Goal: Contribute content

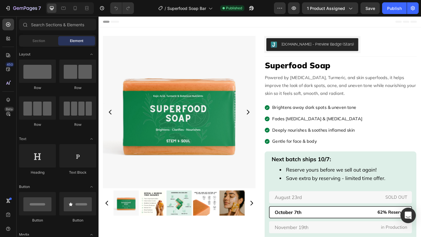
click at [409, 216] on icon "Open Intercom Messenger" at bounding box center [407, 216] width 7 height 8
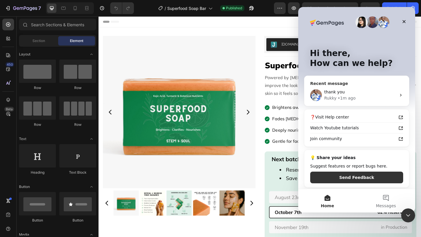
click at [364, 97] on div "Rukky • 1m ago" at bounding box center [360, 98] width 72 height 6
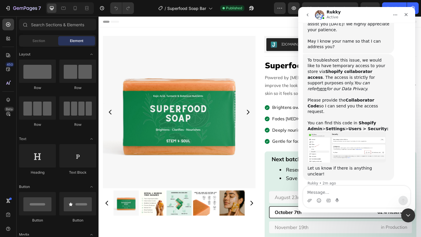
scroll to position [196, 0]
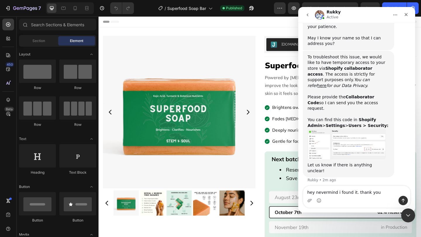
type textarea "hey nevermind i found it. thank you!"
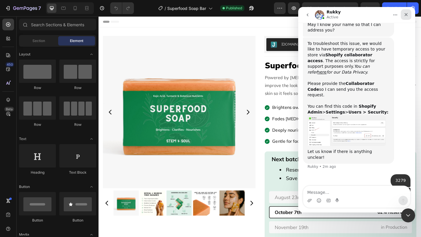
click at [409, 15] on div "Close" at bounding box center [406, 14] width 11 height 11
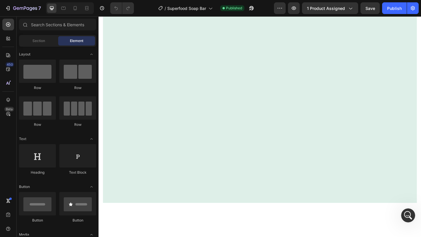
scroll to position [0, 0]
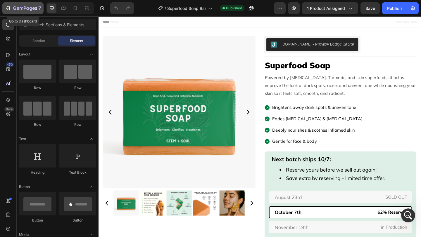
click at [23, 8] on icon "button" at bounding box center [25, 8] width 24 height 5
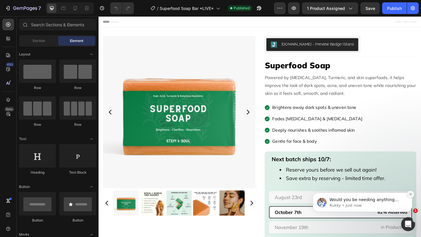
click at [412, 193] on button "Dismiss notification" at bounding box center [411, 195] width 8 height 8
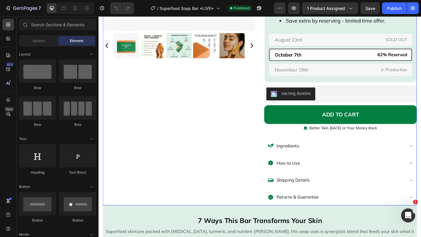
scroll to position [184, 0]
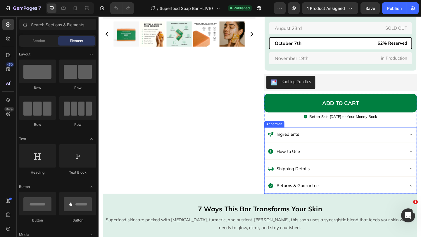
click at [421, 180] on div "Shipping Details" at bounding box center [361, 183] width 165 height 16
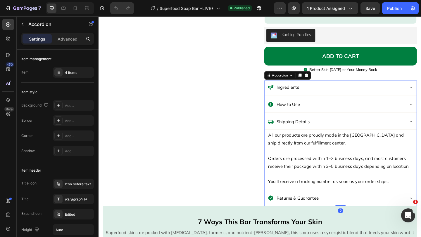
scroll to position [237, 0]
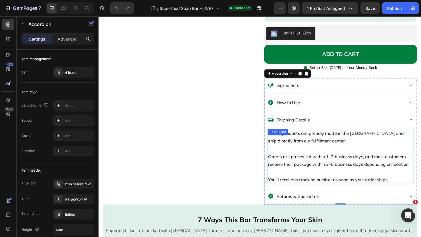
click at [320, 165] on p "Orders are processed within 1–2 business days, and most customers receive their…" at bounding box center [361, 173] width 157 height 17
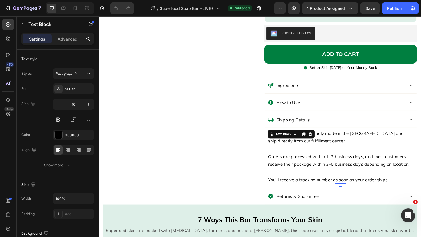
click at [320, 165] on p "Orders are processed within 1–2 business days, and most customers receive their…" at bounding box center [361, 173] width 157 height 17
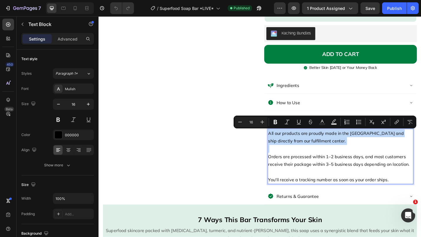
drag, startPoint x: 284, startPoint y: 168, endPoint x: 281, endPoint y: 141, distance: 27.0
click at [281, 141] on div "All our products are proudly made in the [GEOGRAPHIC_DATA] and ship directly fr…" at bounding box center [361, 170] width 165 height 65
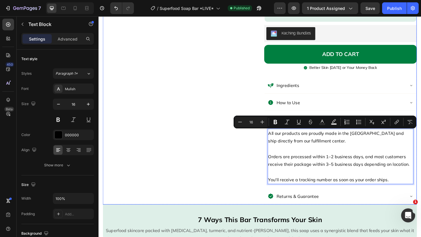
click at [213, 159] on div "Product Images" at bounding box center [186, 10] width 166 height 421
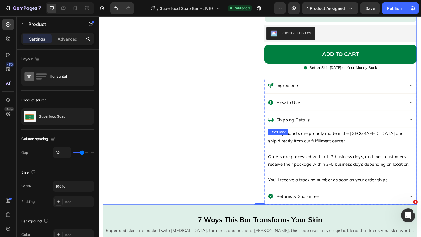
click at [298, 161] on p "Rich Text Editor. Editing area: main" at bounding box center [361, 160] width 157 height 8
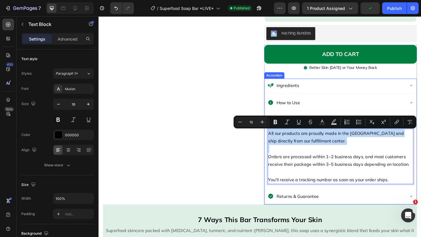
drag, startPoint x: 283, startPoint y: 168, endPoint x: 282, endPoint y: 142, distance: 25.8
click at [282, 142] on div "All our products are proudly made in the [GEOGRAPHIC_DATA] and ship directly fr…" at bounding box center [361, 170] width 165 height 65
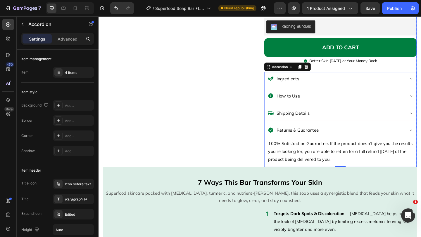
scroll to position [246, 0]
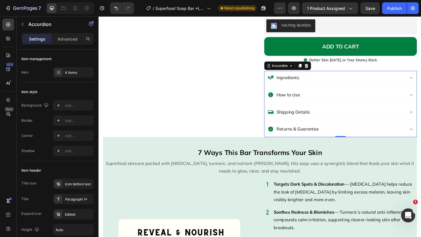
click at [421, 100] on div "How to Use" at bounding box center [361, 102] width 165 height 16
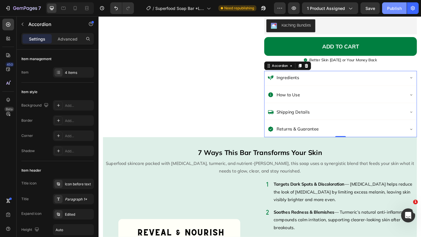
click at [396, 11] on div "Publish" at bounding box center [394, 8] width 15 height 6
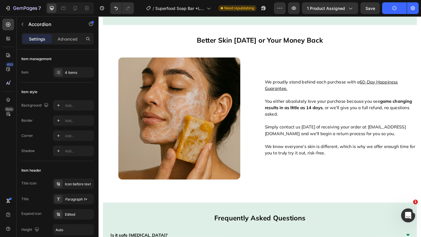
scroll to position [1053, 0]
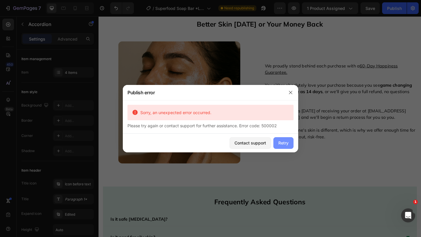
click at [288, 146] on button "Retry" at bounding box center [283, 143] width 20 height 12
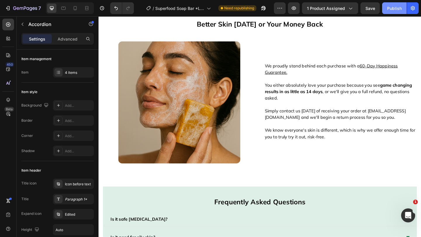
click at [394, 4] on button "Publish" at bounding box center [394, 8] width 25 height 12
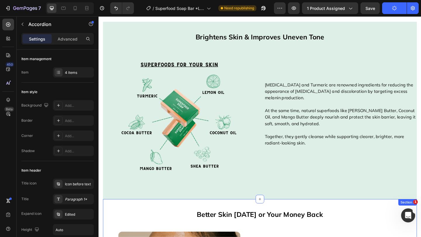
scroll to position [846, 0]
